Goal: Task Accomplishment & Management: Complete application form

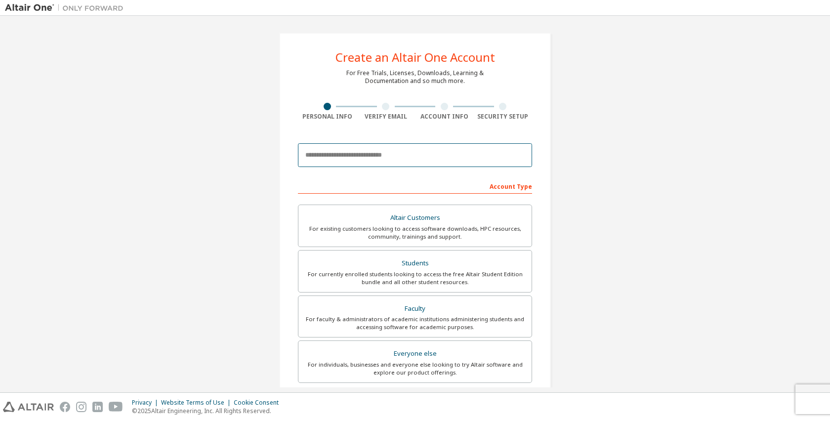
click at [412, 158] on input "email" at bounding box center [415, 155] width 234 height 24
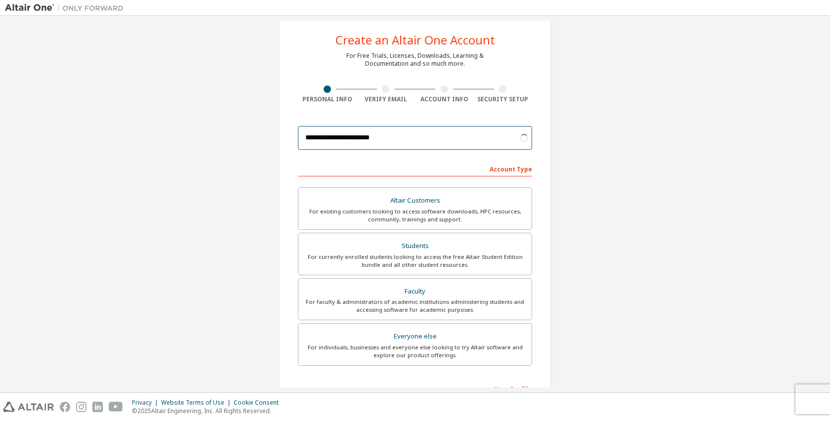
scroll to position [23, 0]
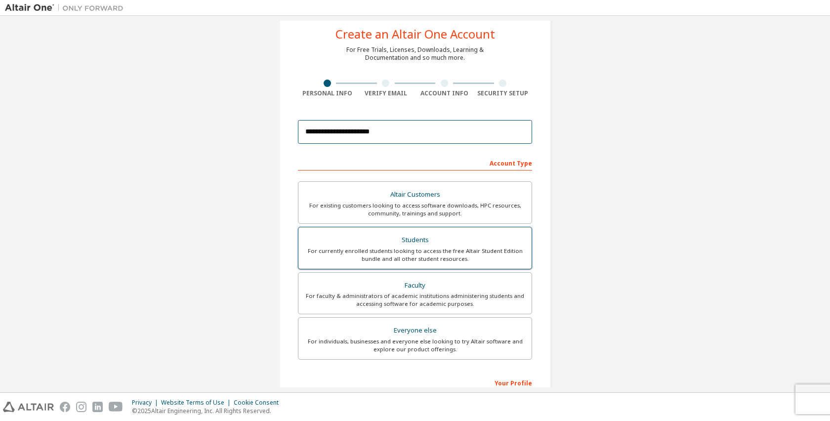
type input "**********"
click at [494, 240] on div "Students" at bounding box center [414, 240] width 221 height 14
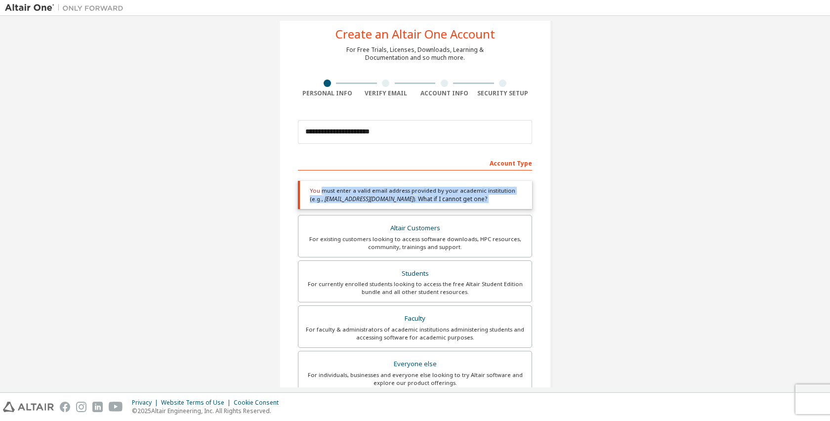
drag, startPoint x: 318, startPoint y: 190, endPoint x: 466, endPoint y: 214, distance: 150.2
click at [466, 214] on div "Academic emails outside our recognised list will require manual verification. Y…" at bounding box center [415, 285] width 234 height 221
click at [498, 204] on div "You must enter a valid email address provided by your academic institution (e.g…" at bounding box center [415, 195] width 234 height 28
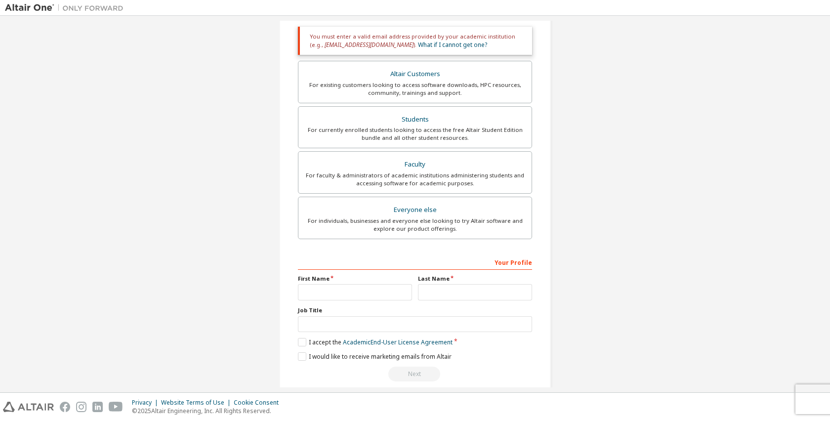
scroll to position [191, 0]
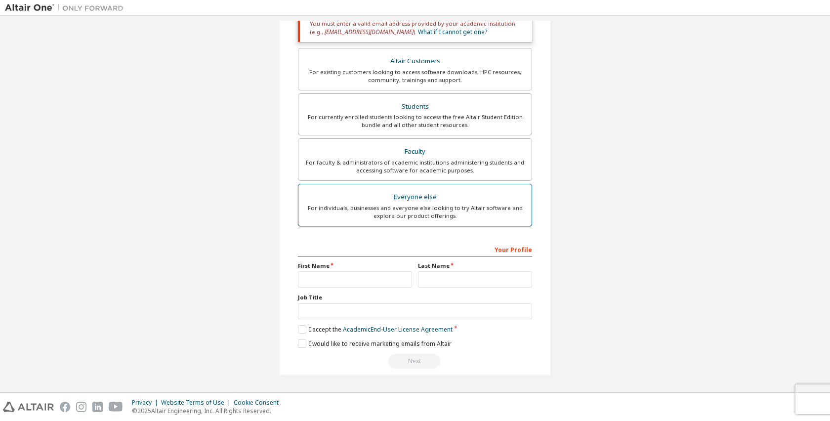
click at [433, 221] on label "Everyone else For individuals, businesses and everyone else looking to try Alta…" at bounding box center [415, 205] width 234 height 42
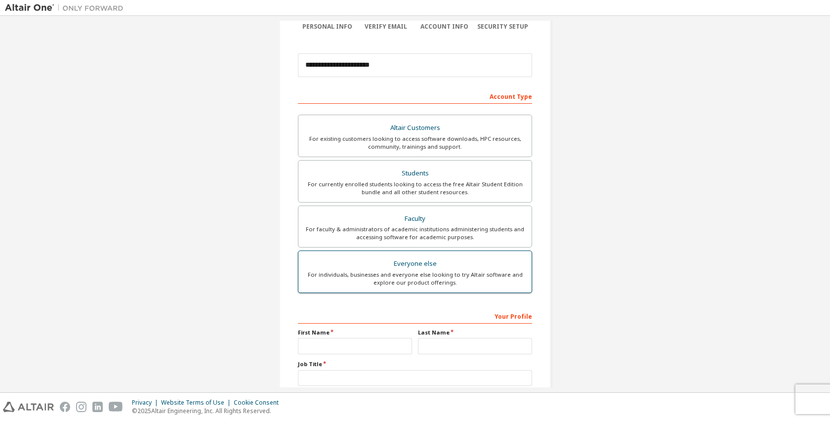
scroll to position [89, 0]
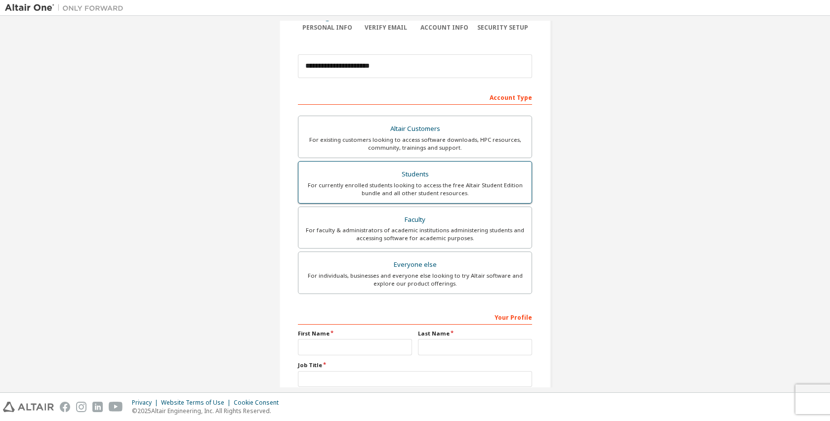
click at [448, 180] on div "Students" at bounding box center [414, 174] width 221 height 14
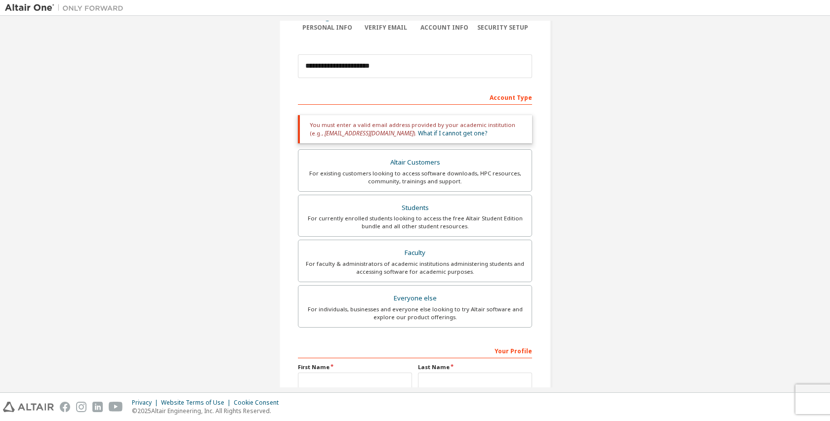
scroll to position [112, 0]
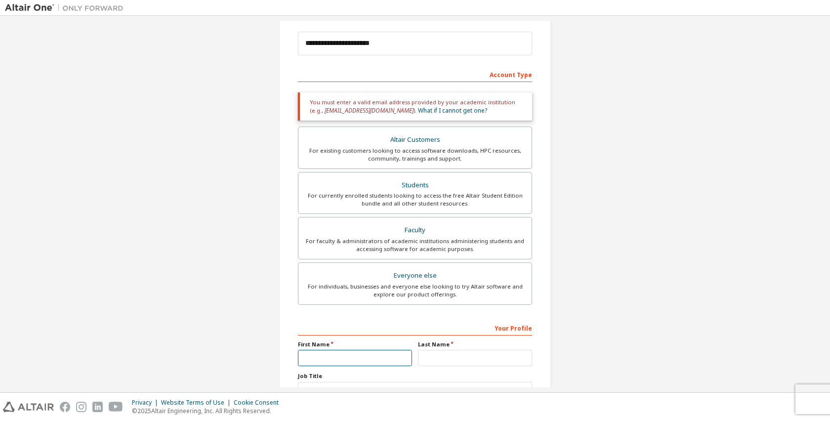
click at [353, 356] on input "text" at bounding box center [355, 358] width 114 height 16
type input "********"
click at [440, 363] on input "text" at bounding box center [475, 358] width 114 height 16
type input "****"
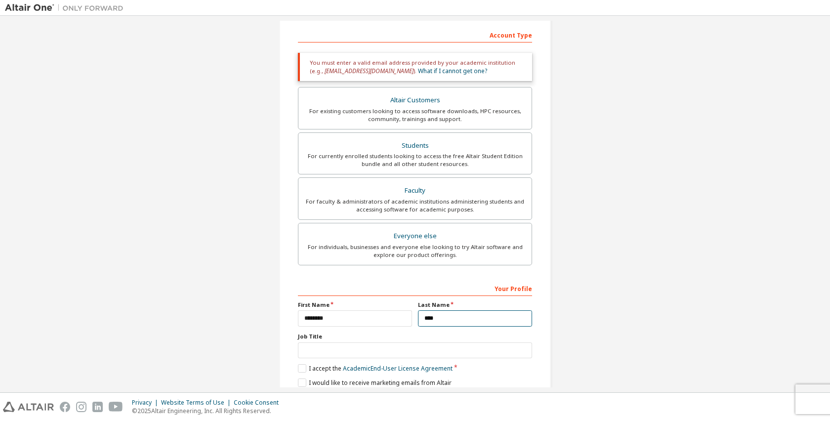
scroll to position [160, 0]
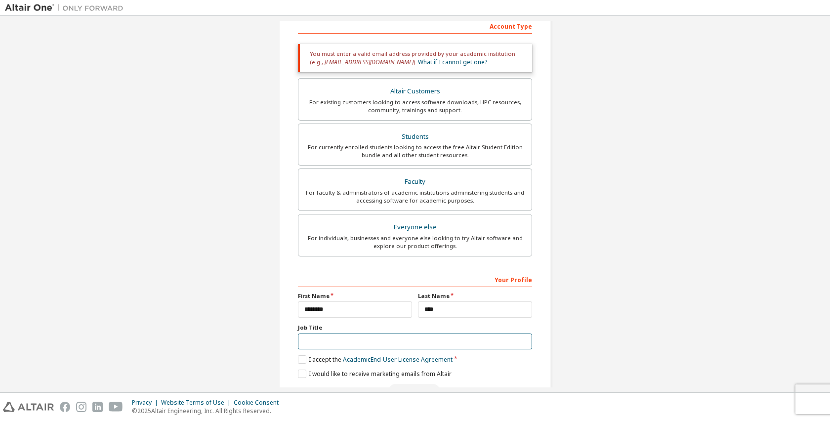
click at [401, 341] on input "text" at bounding box center [415, 341] width 234 height 16
type input "*"
type input "**********"
click at [295, 360] on div "**********" at bounding box center [415, 139] width 272 height 533
click at [298, 360] on label "I accept the Academic End-User License Agreement" at bounding box center [375, 359] width 155 height 8
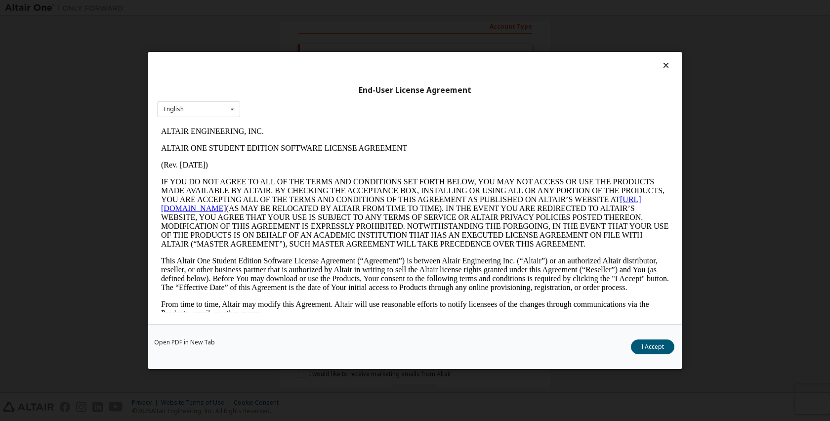
scroll to position [0, 0]
click at [645, 354] on button "I Accept" at bounding box center [652, 346] width 43 height 15
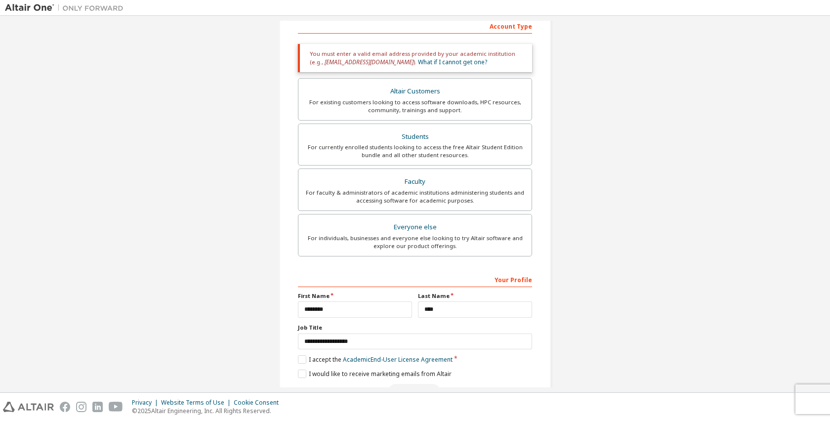
scroll to position [191, 0]
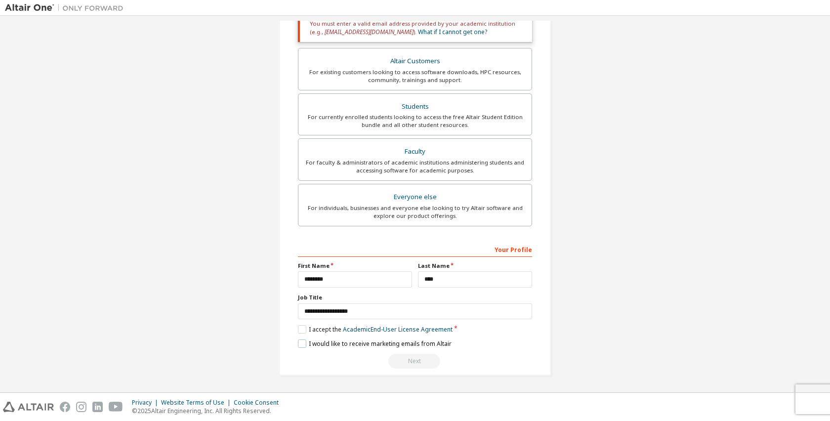
click at [303, 345] on label "I would like to receive marketing emails from Altair" at bounding box center [375, 343] width 154 height 8
click at [301, 345] on label "I would like to receive marketing emails from Altair" at bounding box center [375, 343] width 154 height 8
click at [451, 191] on div "Everyone else" at bounding box center [414, 197] width 221 height 14
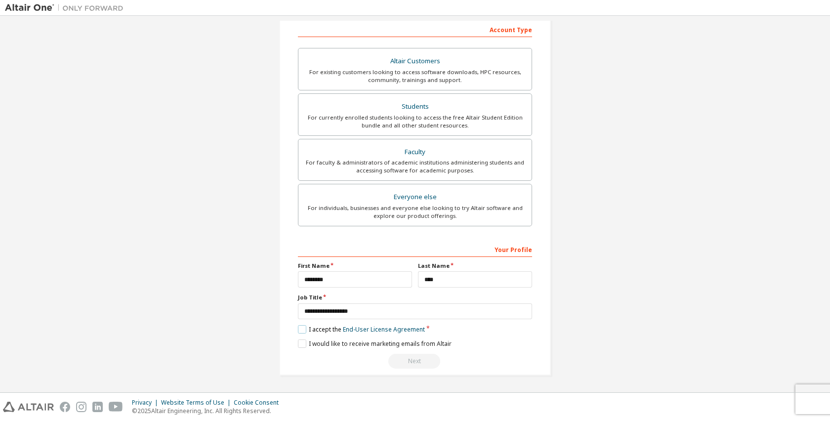
click at [301, 331] on label "I accept the End-User License Agreement" at bounding box center [361, 329] width 127 height 8
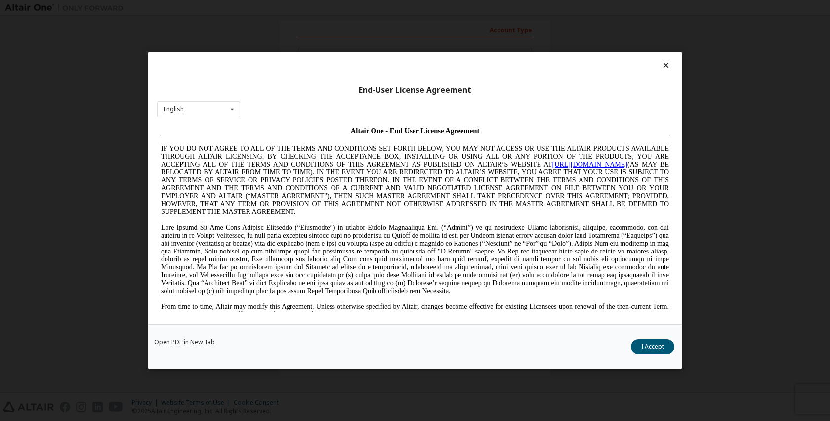
scroll to position [0, 0]
click at [641, 345] on button "I Accept" at bounding box center [652, 346] width 43 height 15
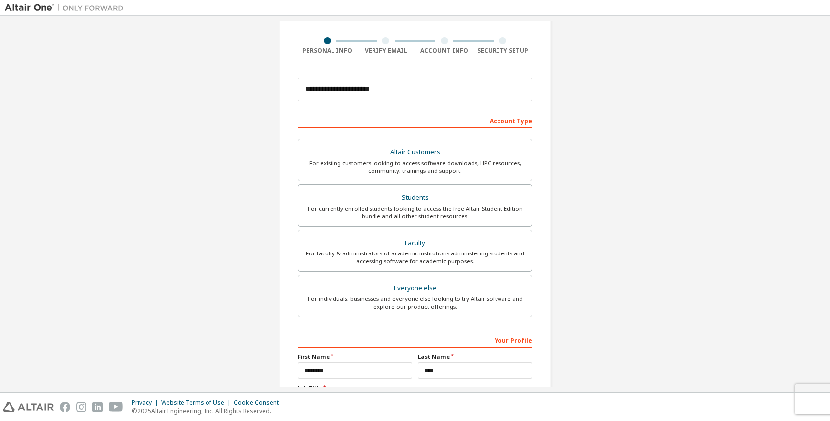
scroll to position [157, 0]
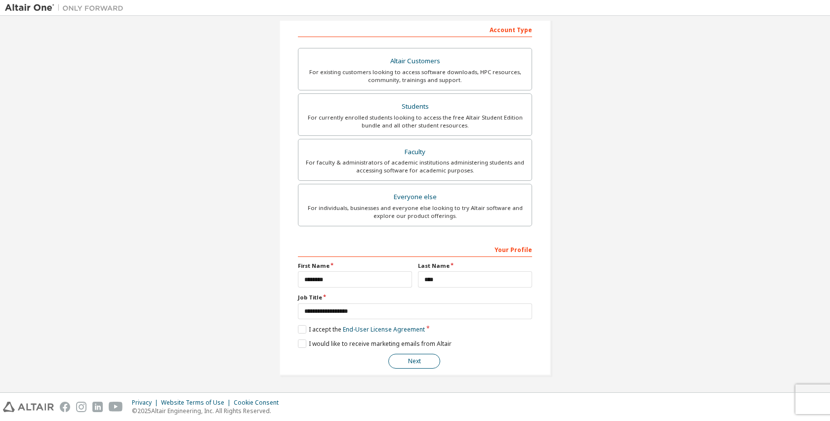
click at [421, 356] on button "Next" at bounding box center [414, 361] width 52 height 15
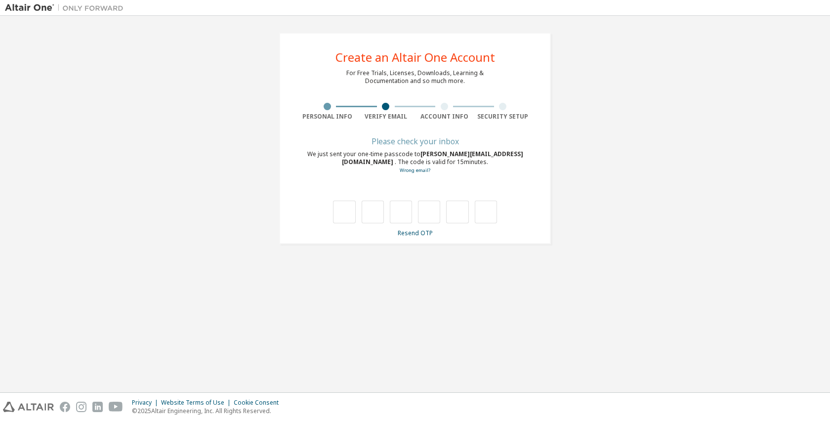
scroll to position [0, 0]
type input "*"
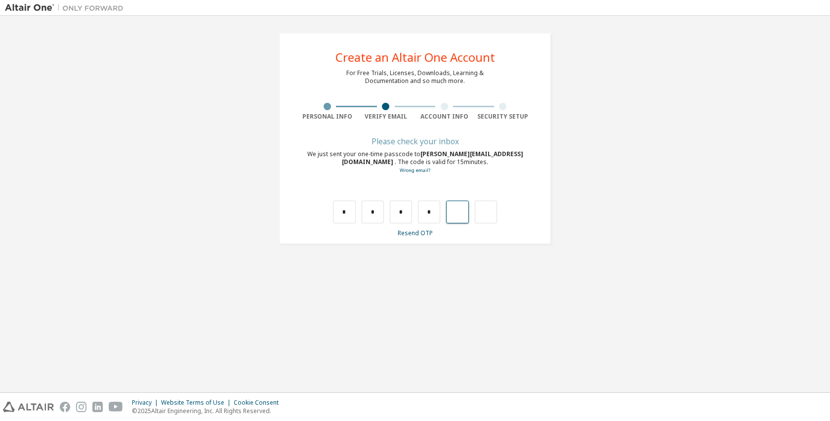
type input "*"
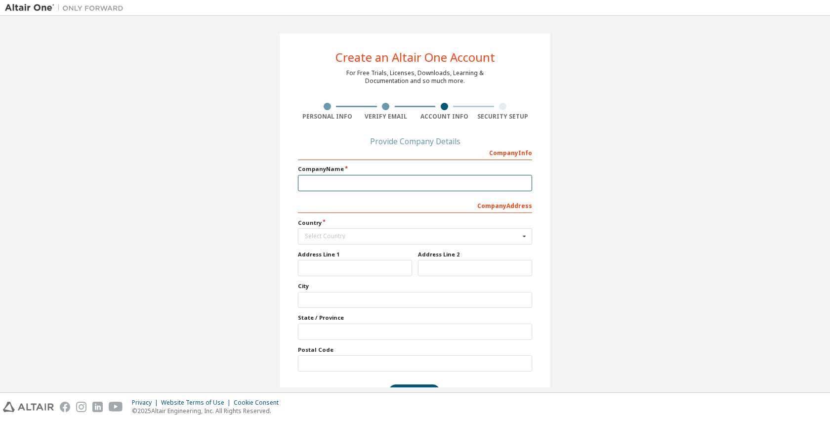
click at [443, 181] on input "text" at bounding box center [415, 183] width 234 height 16
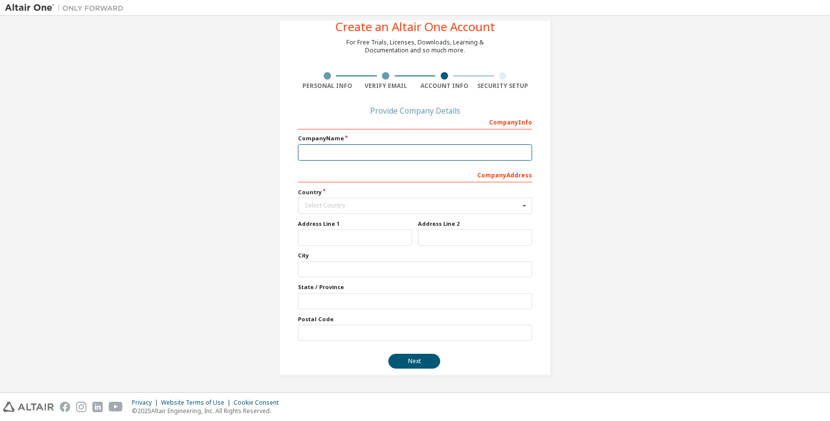
click at [465, 152] on input "text" at bounding box center [415, 152] width 234 height 16
type input "*"
type input "******"
click at [369, 212] on input "text" at bounding box center [415, 205] width 233 height 15
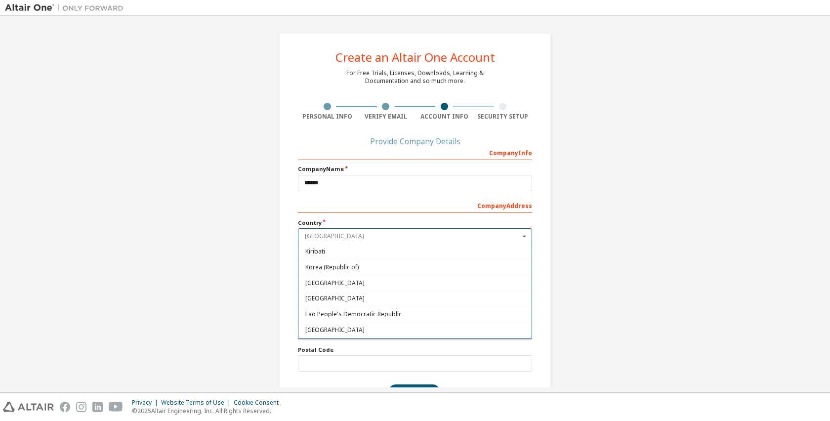
scroll to position [1764, 0]
click at [384, 268] on span "Korea (Republic of)" at bounding box center [415, 266] width 220 height 6
type input "***"
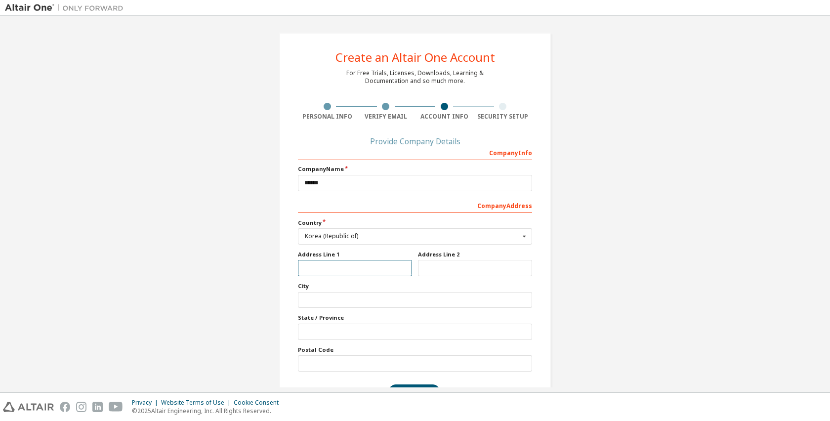
click at [346, 271] on input "text" at bounding box center [355, 268] width 114 height 16
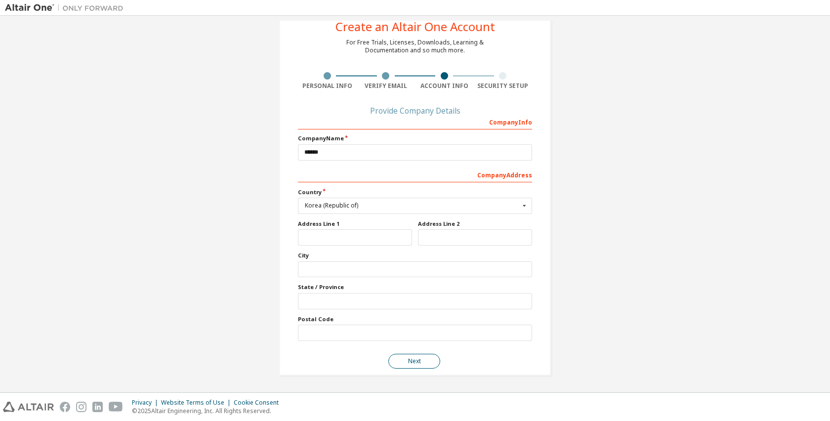
click at [420, 360] on button "Next" at bounding box center [414, 361] width 52 height 15
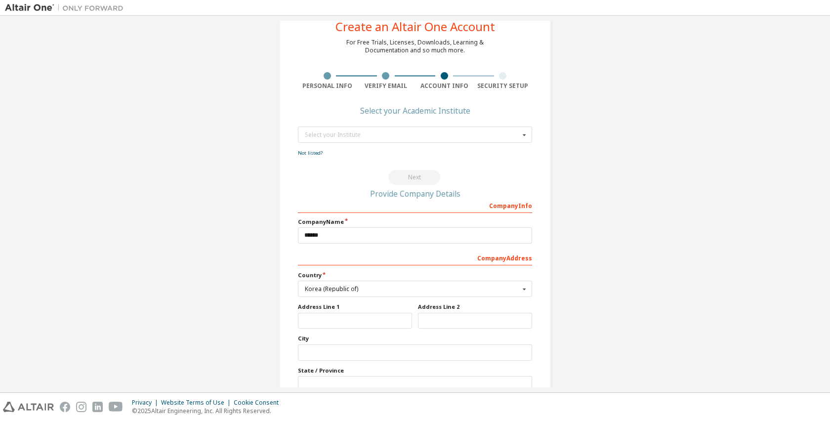
scroll to position [0, 0]
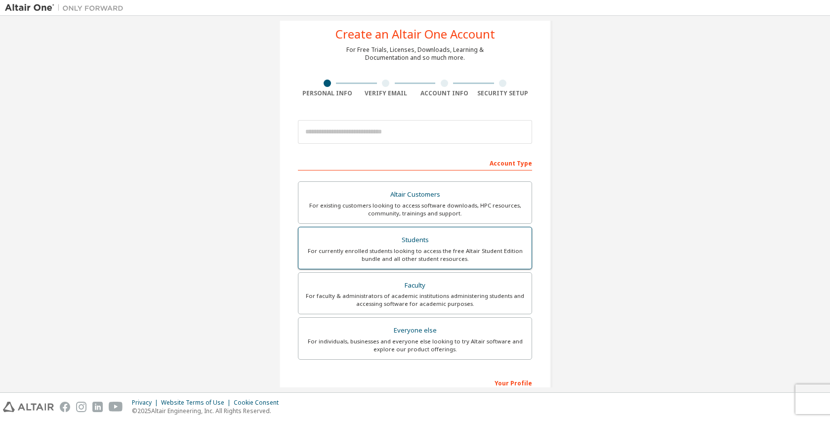
scroll to position [24, 0]
